Goal: Task Accomplishment & Management: Complete application form

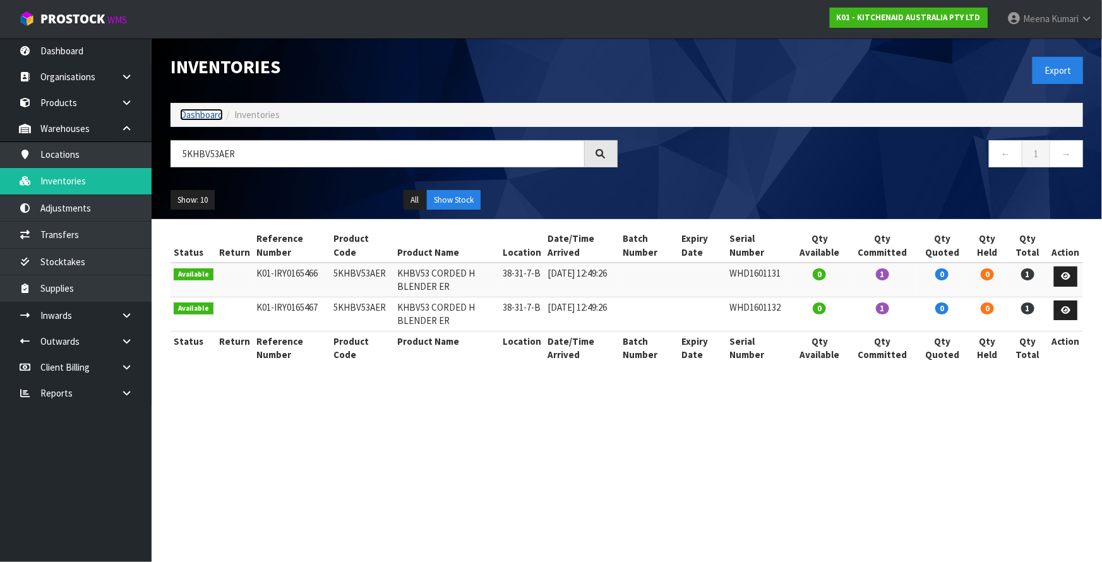
click at [199, 117] on link "Dashboard" at bounding box center [201, 115] width 43 height 12
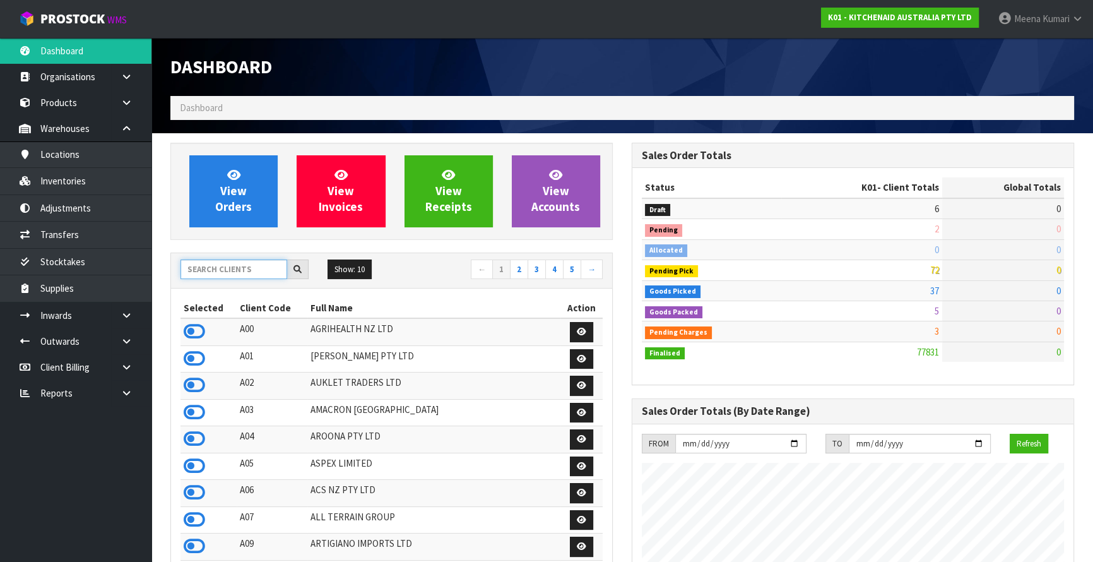
scroll to position [954, 461]
click at [215, 271] on input "text" at bounding box center [234, 269] width 107 height 20
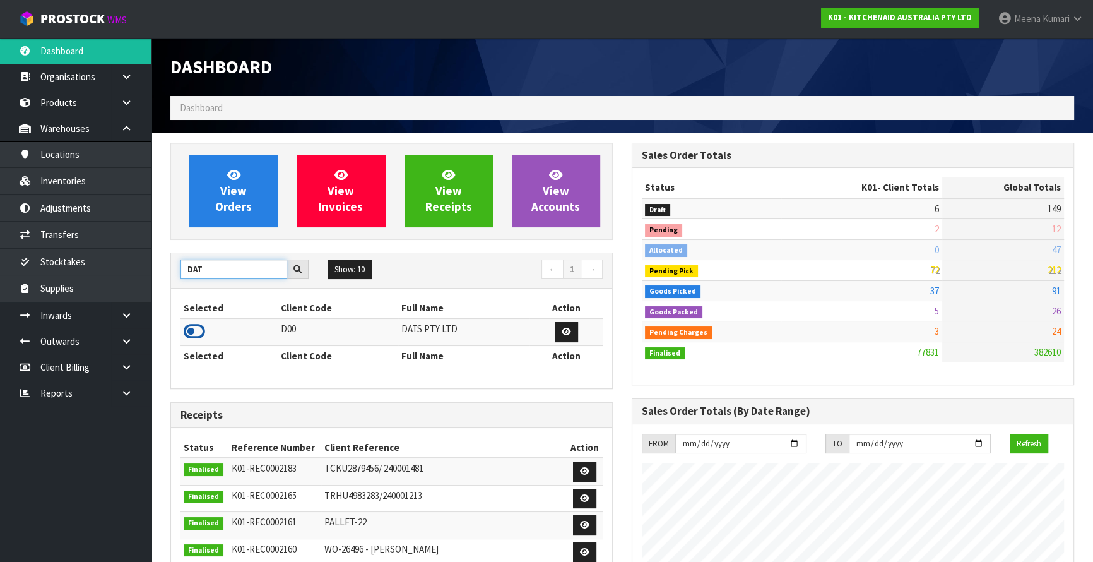
type input "DAT"
click at [198, 330] on icon at bounding box center [194, 331] width 21 height 19
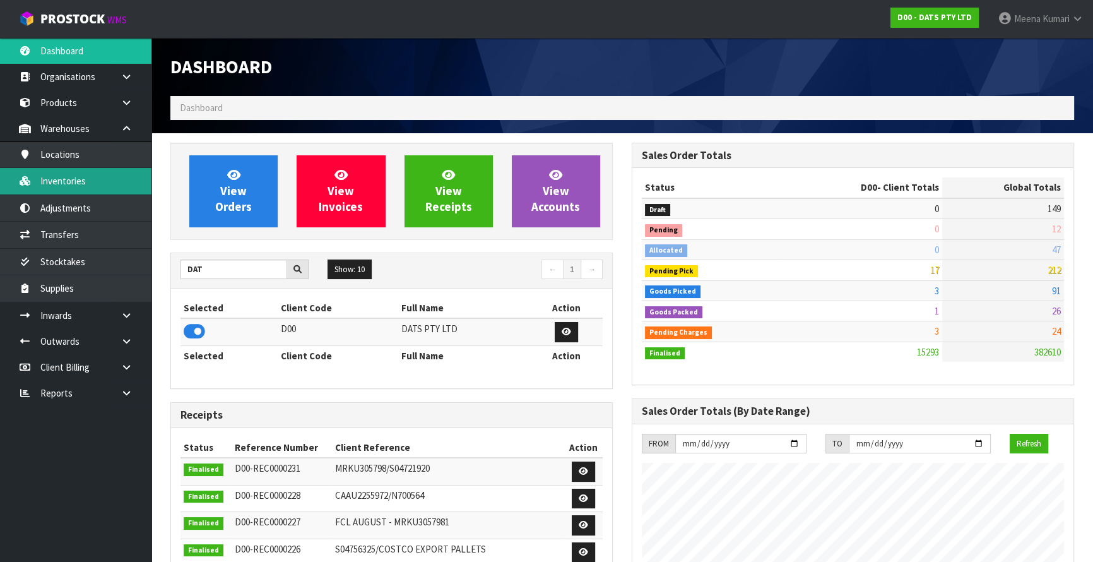
scroll to position [982, 461]
click at [88, 188] on link "Inventories" at bounding box center [76, 181] width 152 height 26
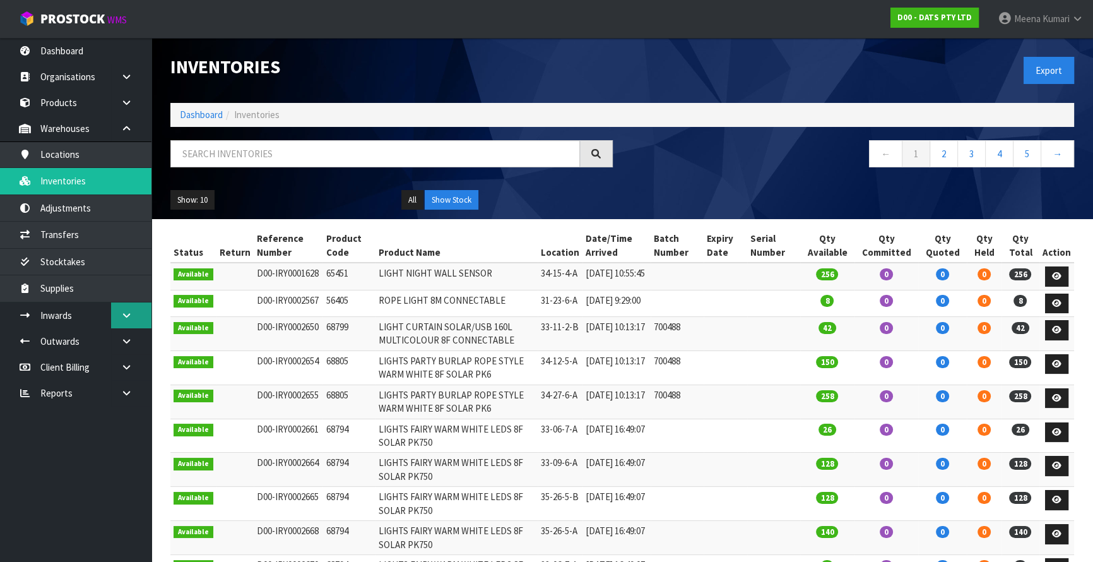
click at [131, 318] on icon at bounding box center [127, 315] width 12 height 9
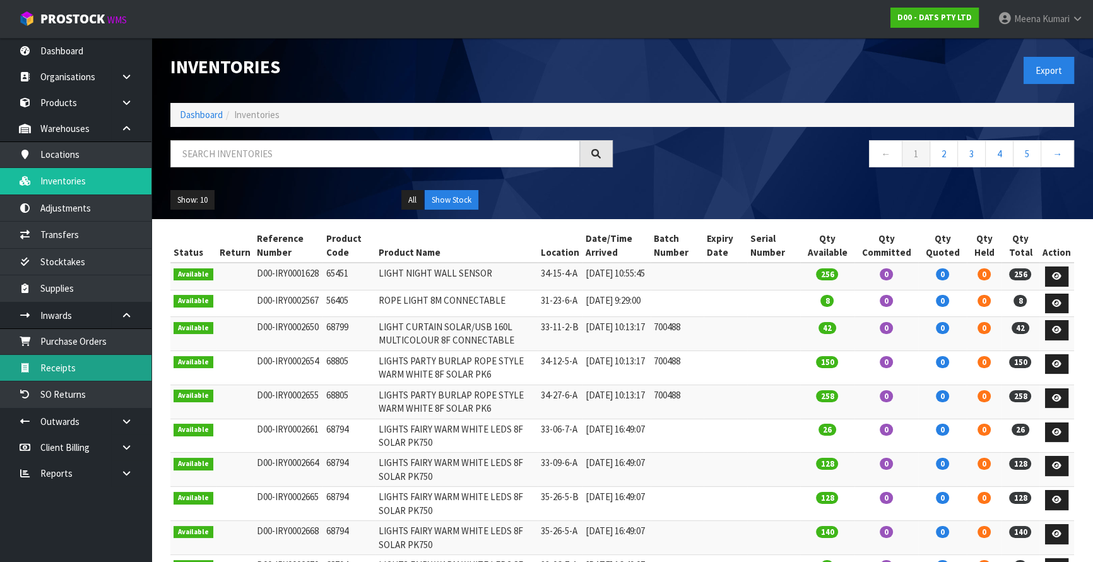
click at [114, 357] on link "Receipts" at bounding box center [76, 368] width 152 height 26
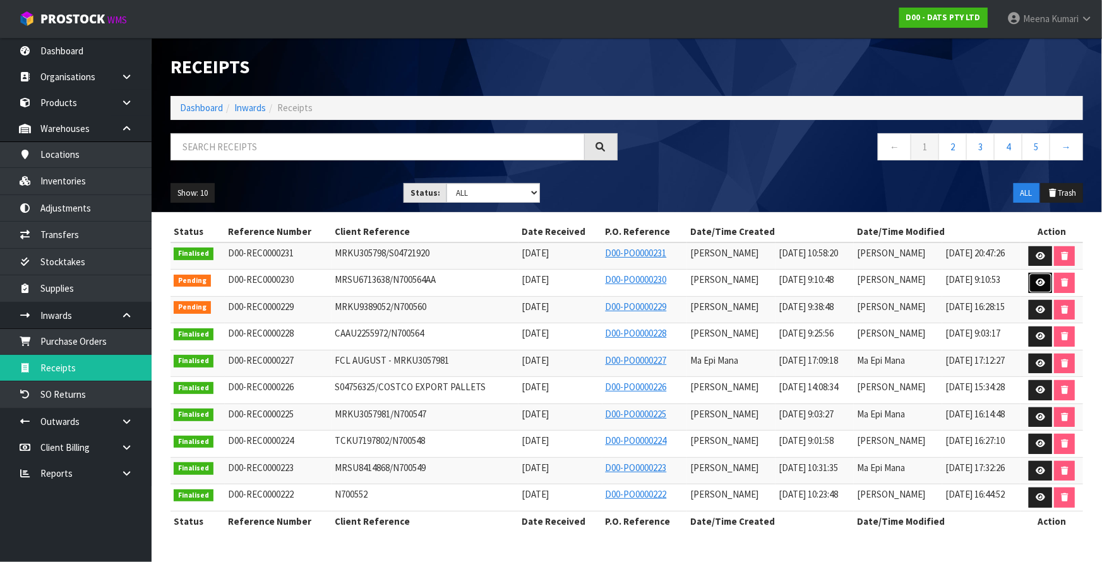
click at [1040, 282] on icon at bounding box center [1039, 282] width 9 height 8
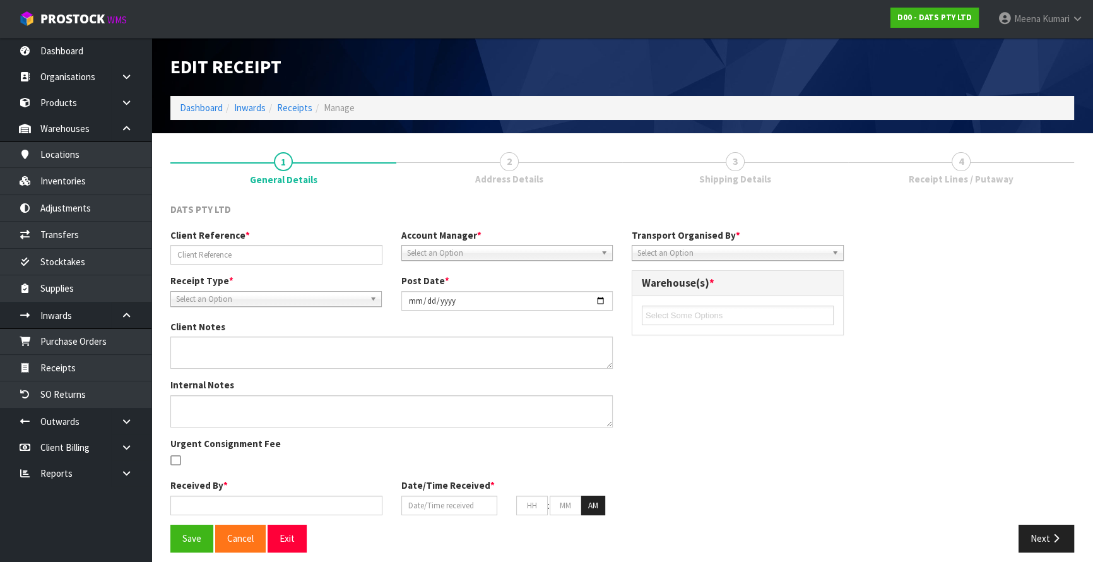
type input "MRSU6713638/N700564AA"
type input "[DATE]"
type input "[PERSON_NAME]"
type input "[DATE]"
type input "09"
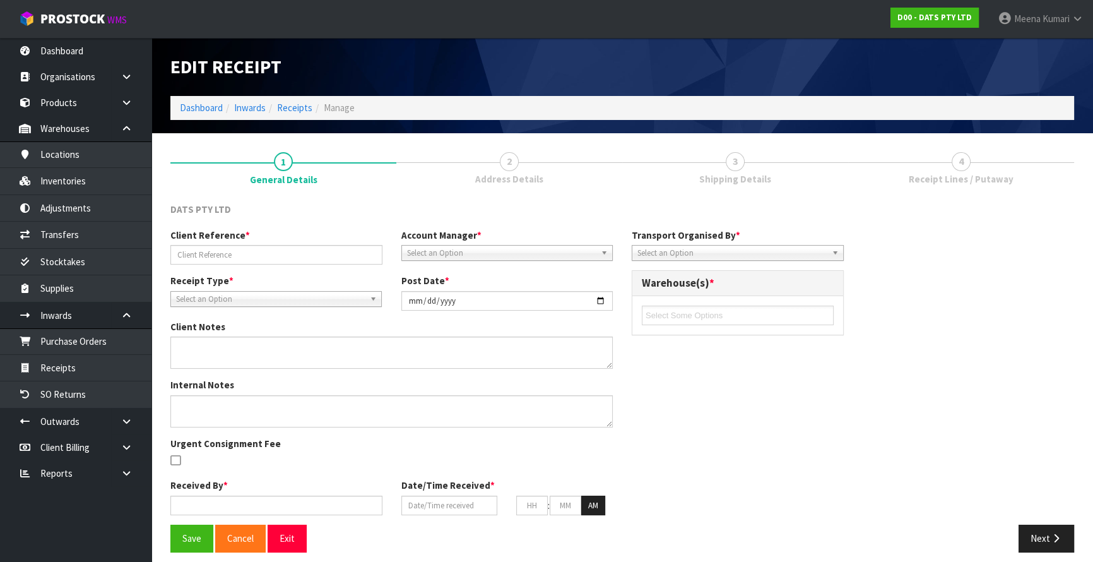
type input "10"
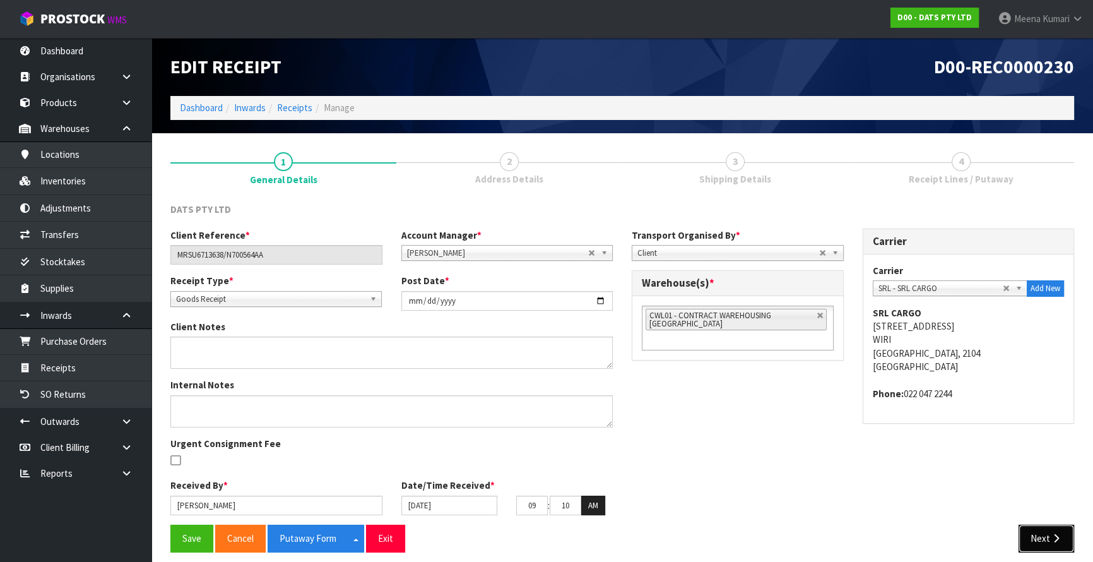
click at [1047, 537] on button "Next" at bounding box center [1047, 538] width 56 height 27
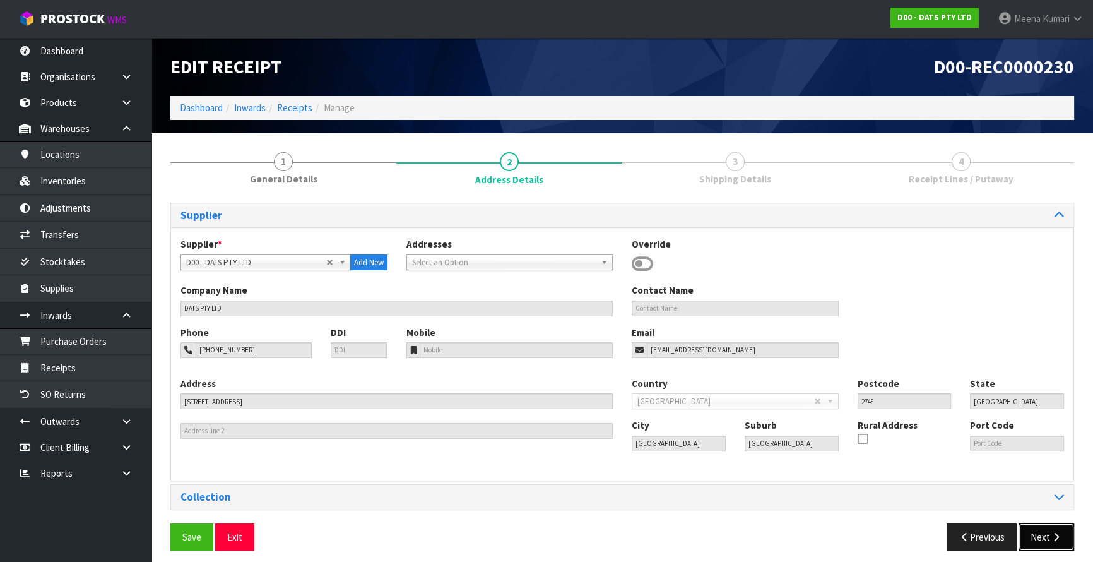
click at [1047, 537] on button "Next" at bounding box center [1047, 536] width 56 height 27
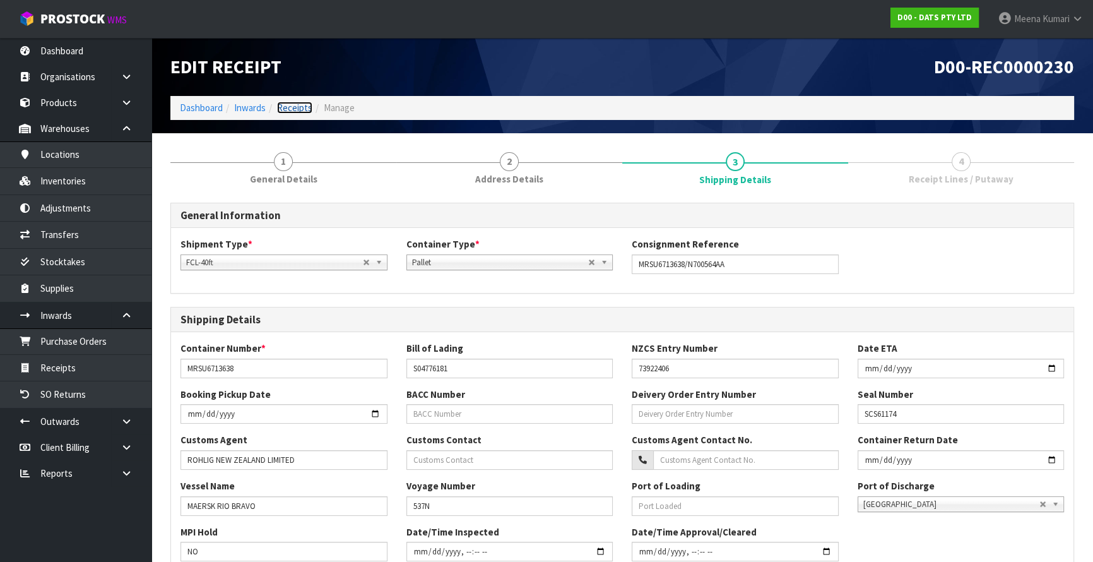
click at [302, 105] on link "Receipts" at bounding box center [294, 108] width 35 height 12
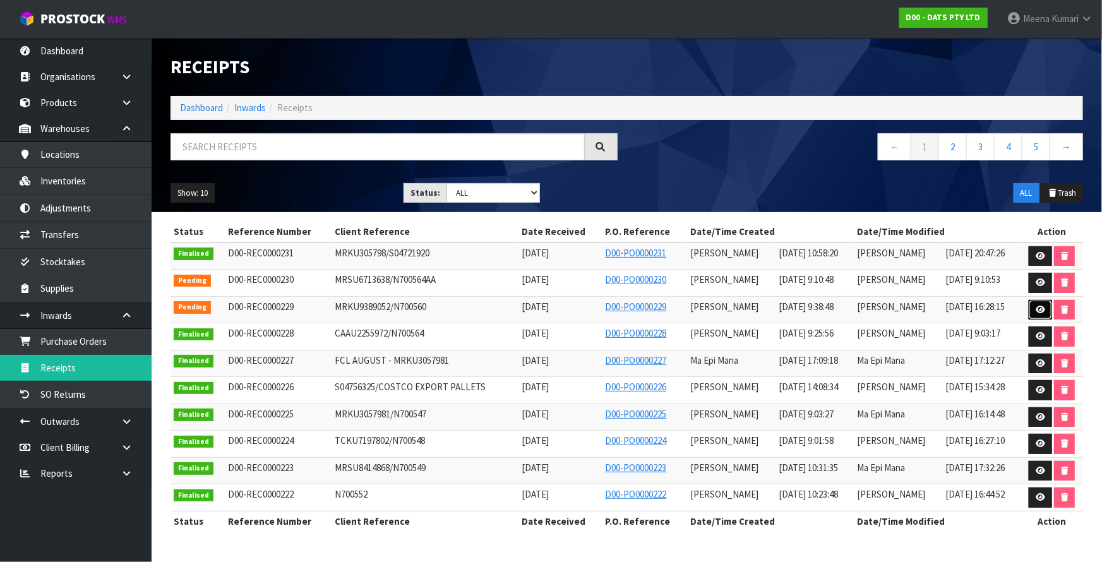
click at [1035, 307] on icon at bounding box center [1039, 310] width 9 height 8
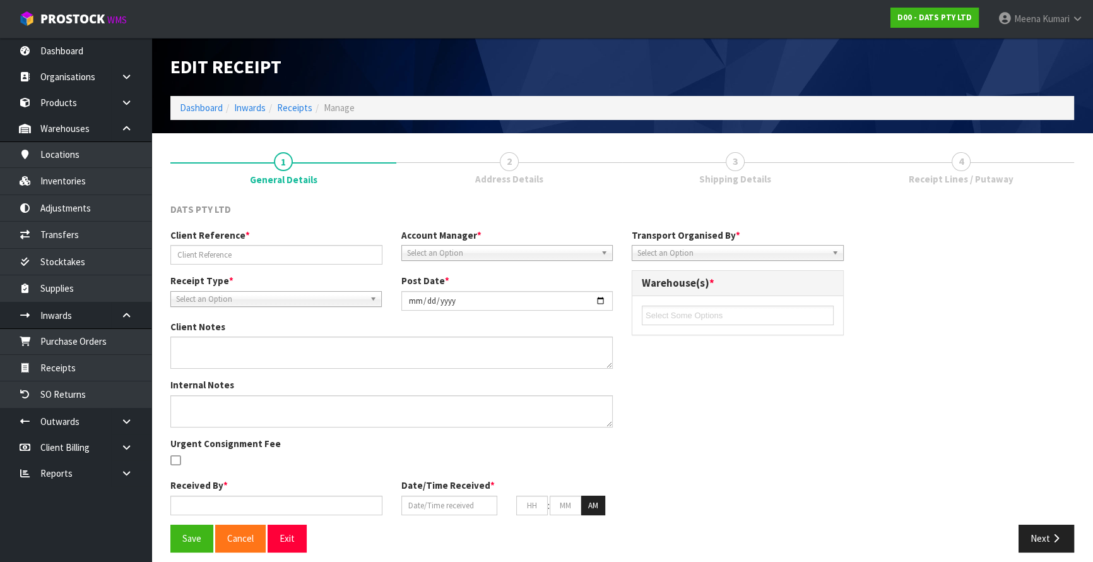
type input "MRKU9389052/N700560"
type input "[DATE]"
type input "[PERSON_NAME]"
type input "[DATE]"
type input "09"
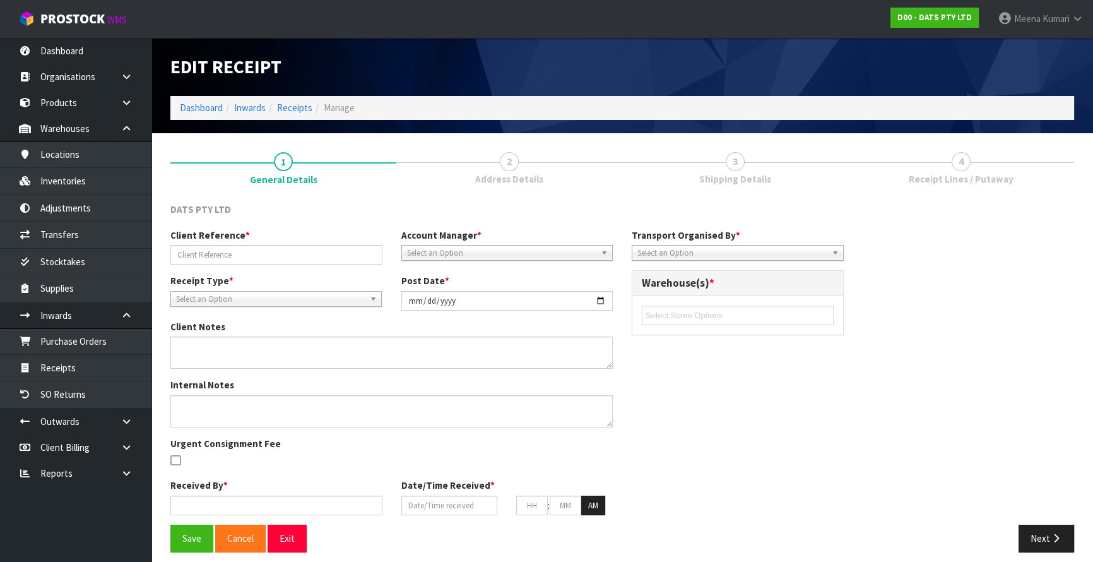
type input "38"
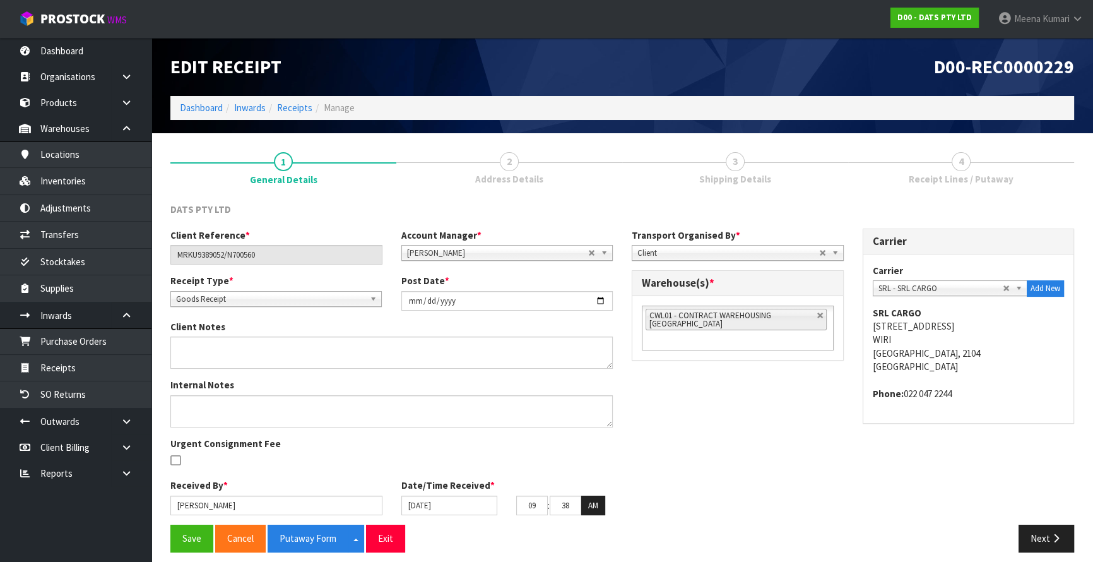
click at [741, 195] on div "DATS PTY LTD Client Reference * MRKU9389052/N700560 Account Manager * [PERSON_N…" at bounding box center [622, 377] width 904 height 369
click at [1035, 530] on button "Next" at bounding box center [1047, 538] width 56 height 27
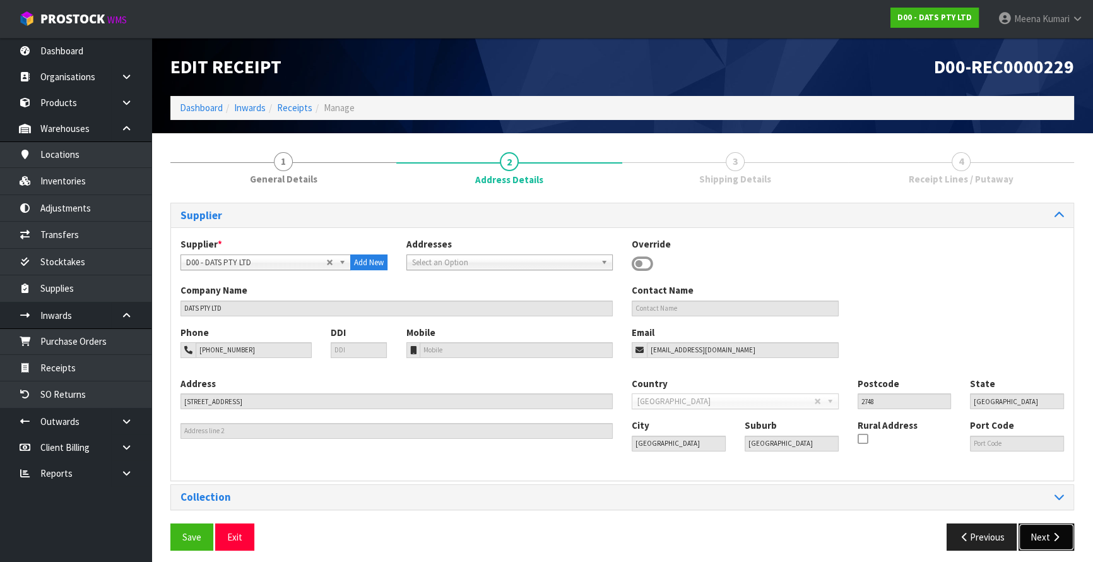
click at [1038, 534] on button "Next" at bounding box center [1047, 536] width 56 height 27
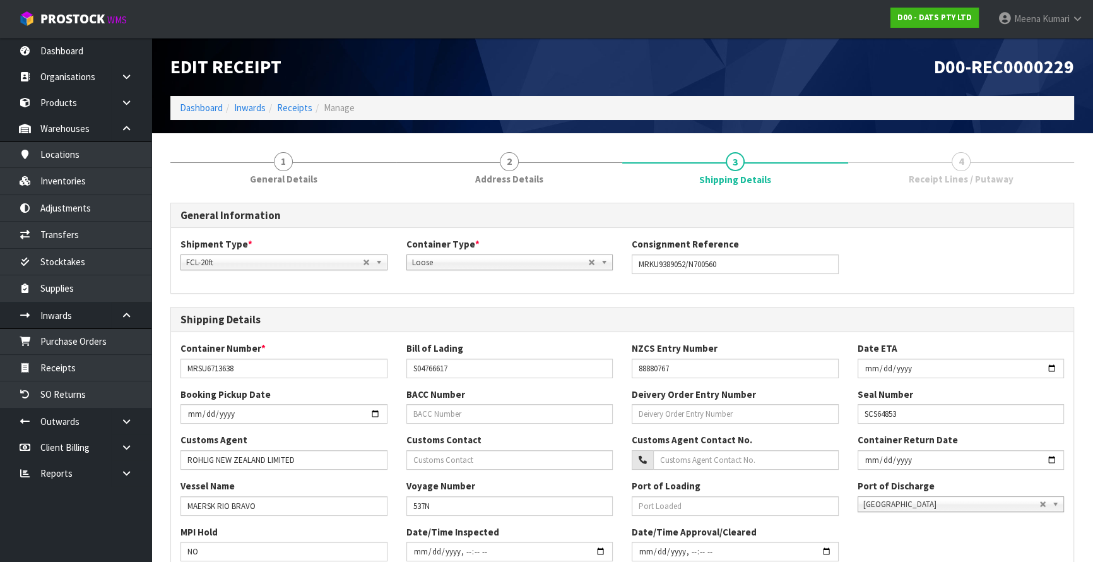
scroll to position [314, 0]
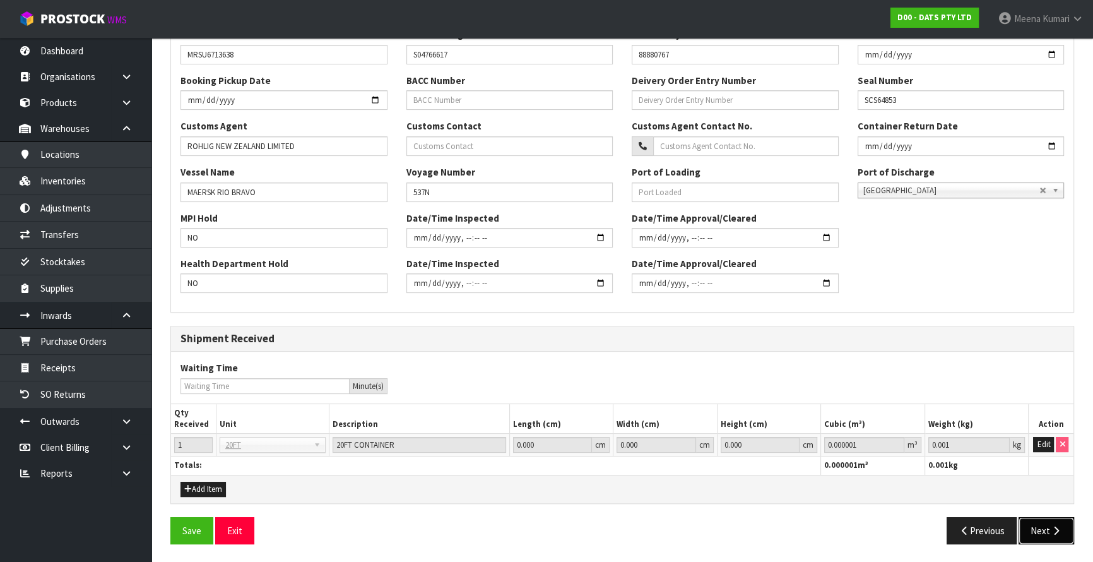
click at [1052, 533] on button "Next" at bounding box center [1047, 530] width 56 height 27
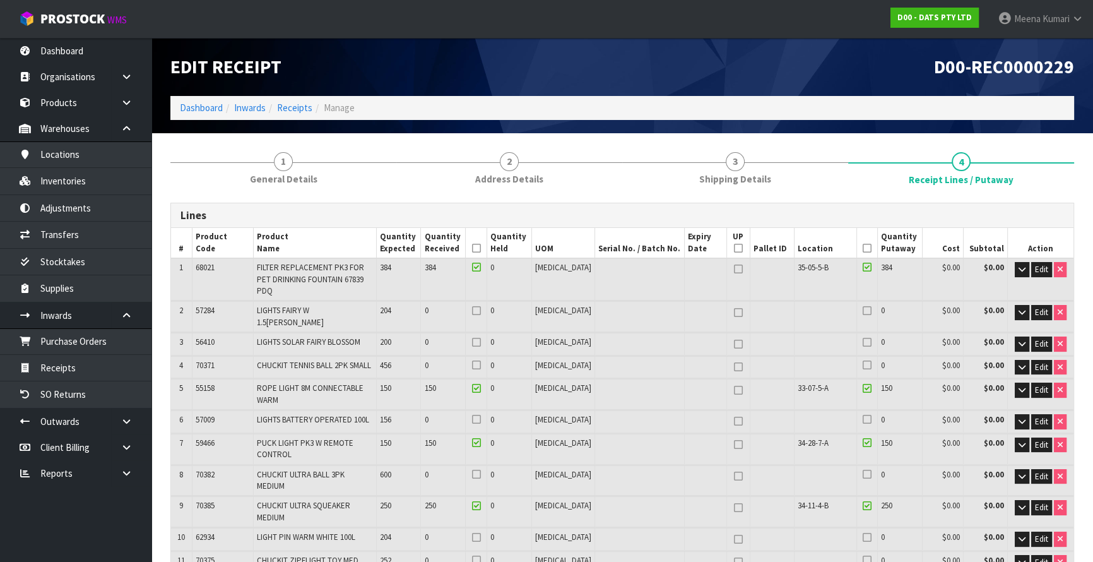
scroll to position [0, 0]
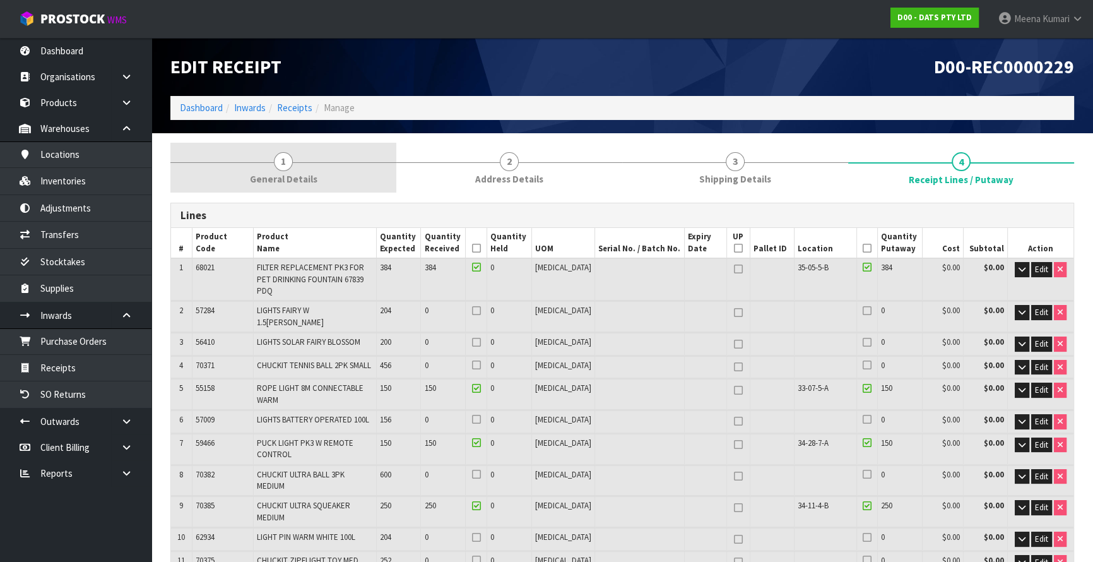
click at [331, 160] on link "1 General Details" at bounding box center [283, 168] width 226 height 50
